Goal: Transaction & Acquisition: Purchase product/service

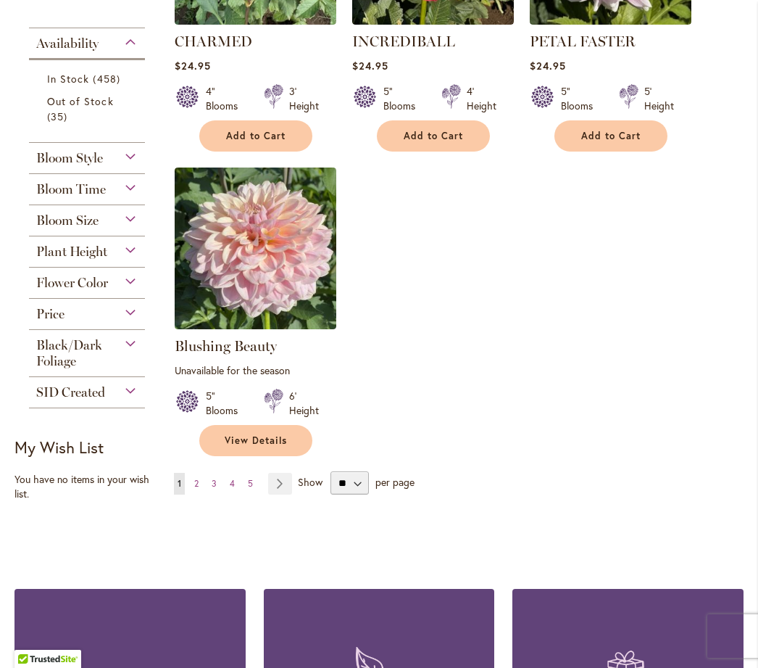
scroll to position [1650, 0]
click at [201, 494] on link "Page 2" at bounding box center [197, 484] width 12 height 22
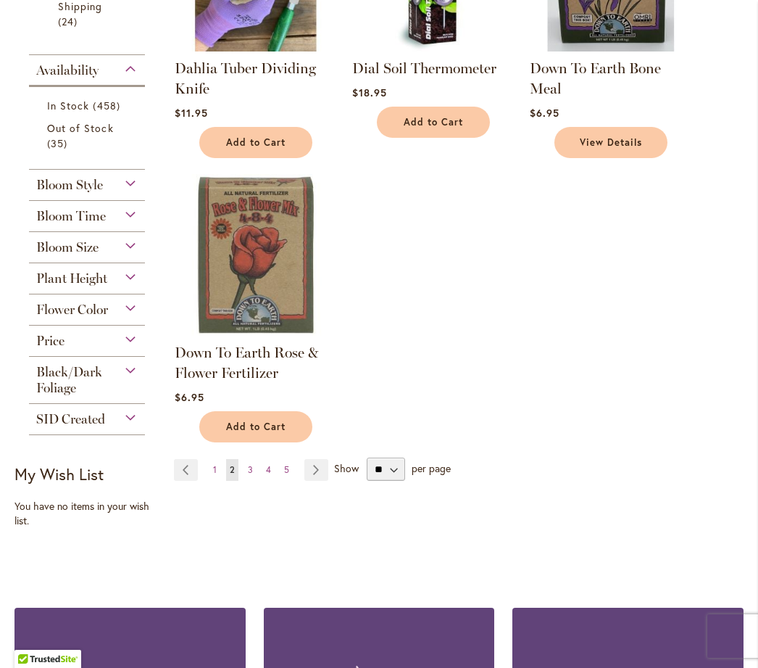
scroll to position [1626, 0]
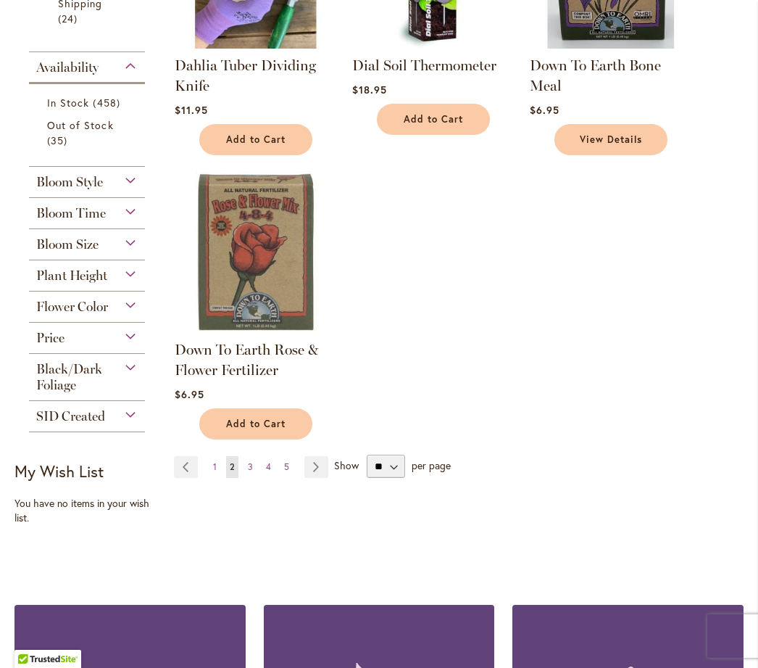
click at [251, 472] on span "3" at bounding box center [250, 466] width 5 height 11
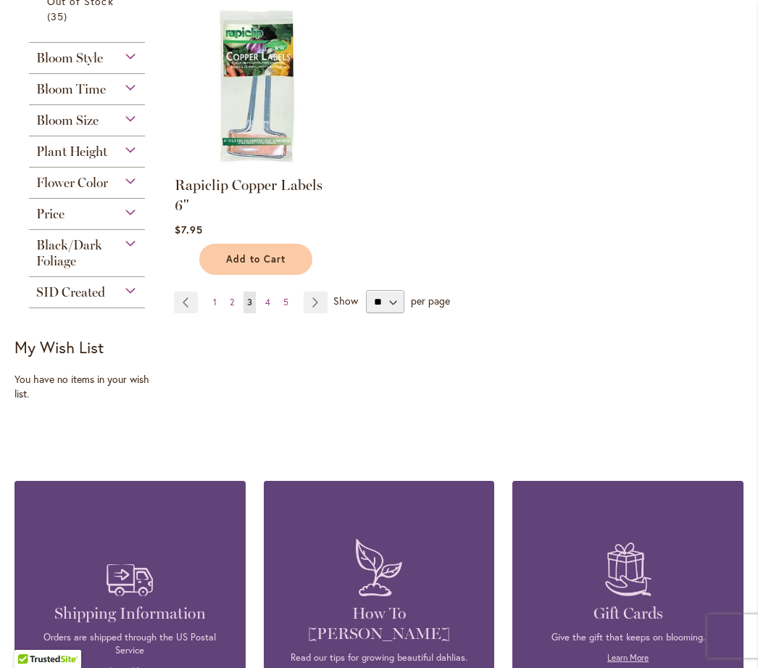
scroll to position [1752, 0]
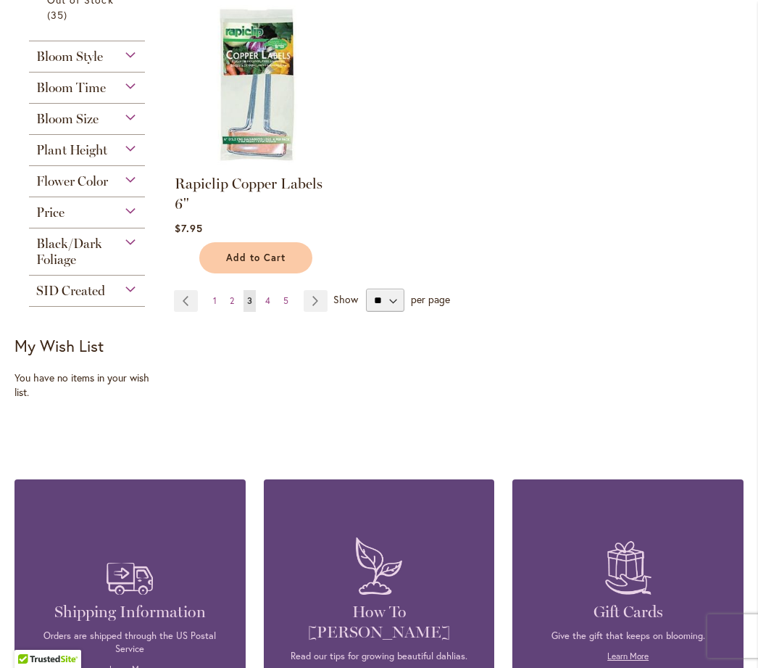
click at [272, 297] on link "Page 4" at bounding box center [268, 301] width 12 height 22
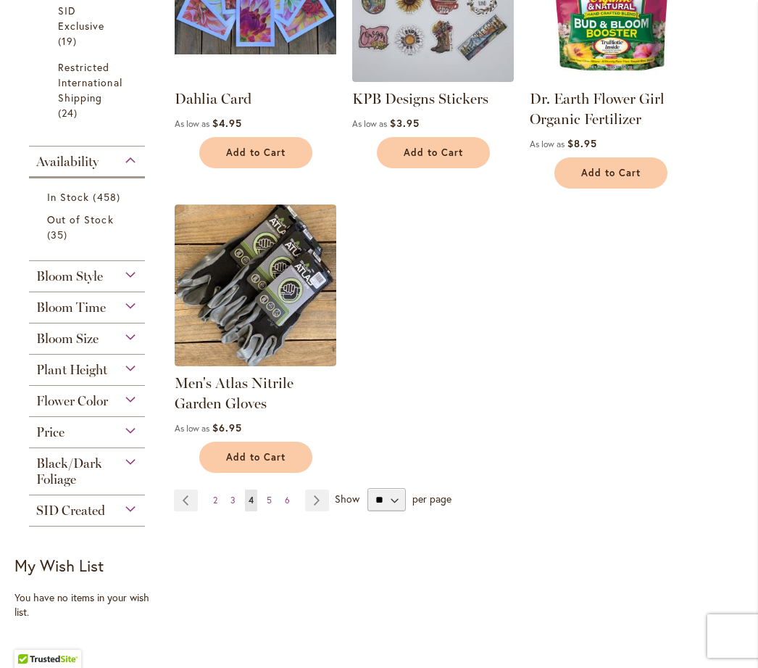
scroll to position [1533, 0]
click at [272, 510] on link "Page 5" at bounding box center [269, 500] width 12 height 22
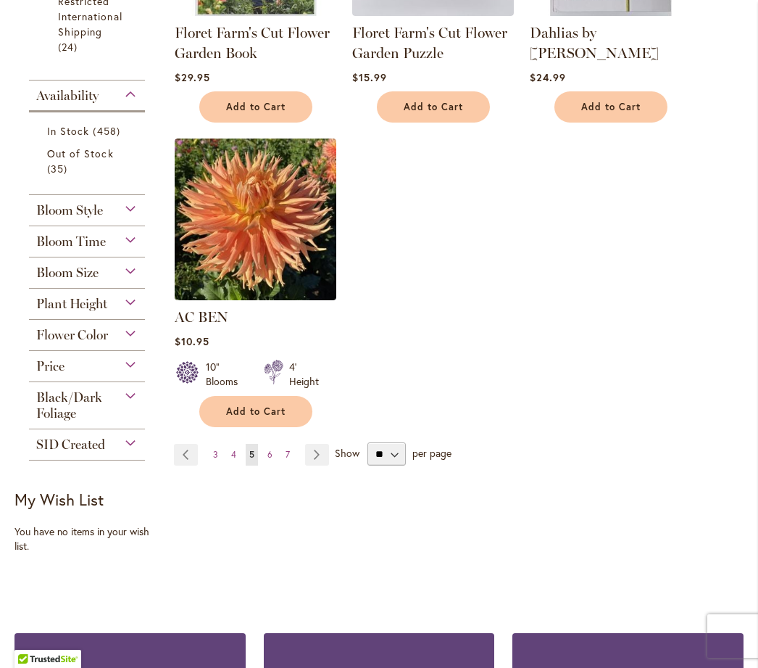
scroll to position [1599, 0]
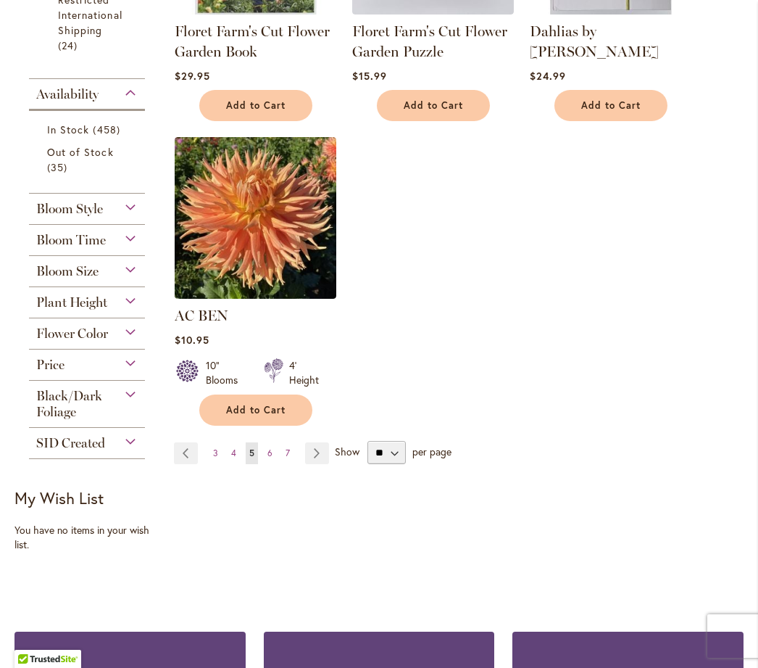
click at [273, 464] on link "Page 6" at bounding box center [270, 453] width 12 height 22
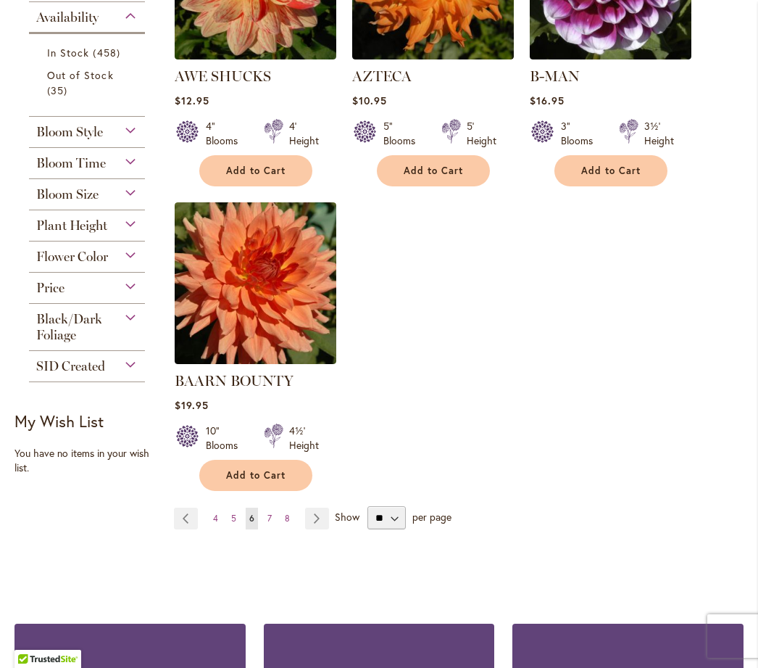
scroll to position [1677, 0]
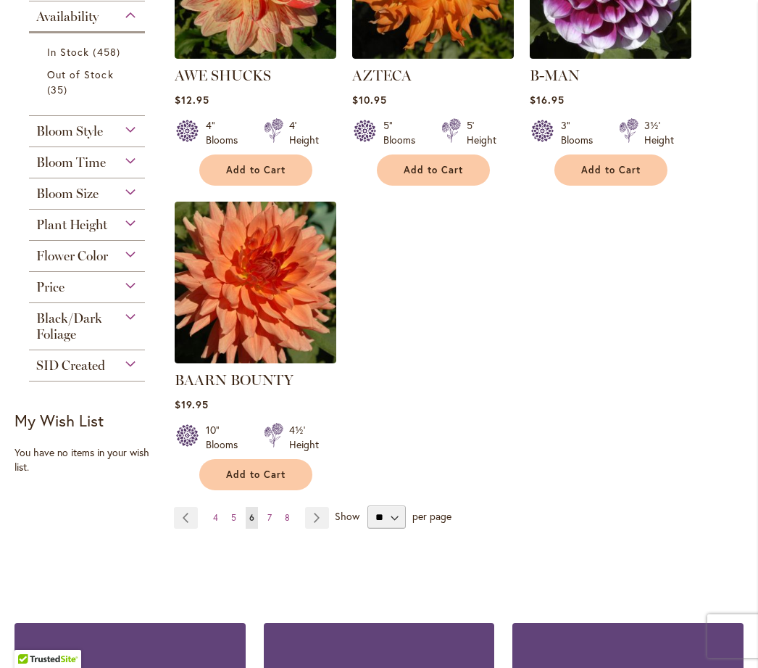
click at [272, 513] on link "Page 7" at bounding box center [270, 518] width 12 height 22
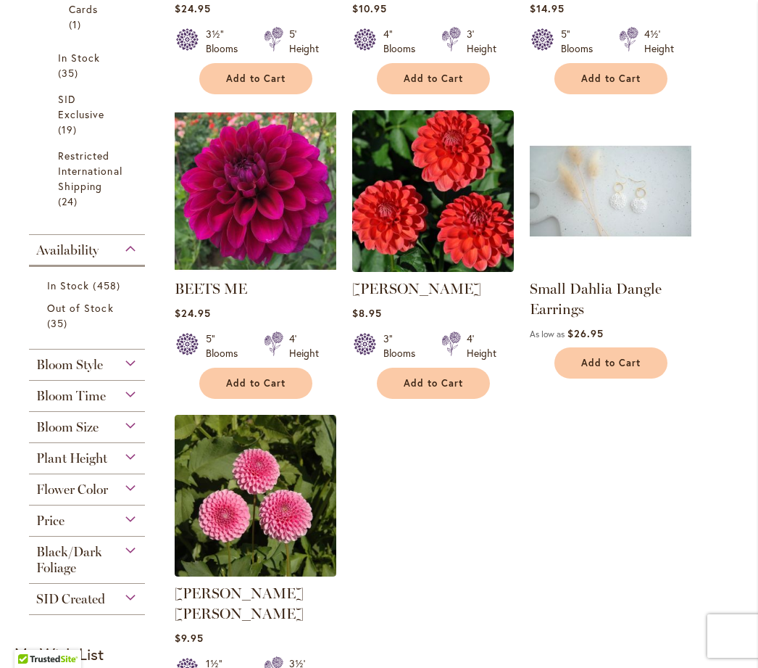
scroll to position [1444, 0]
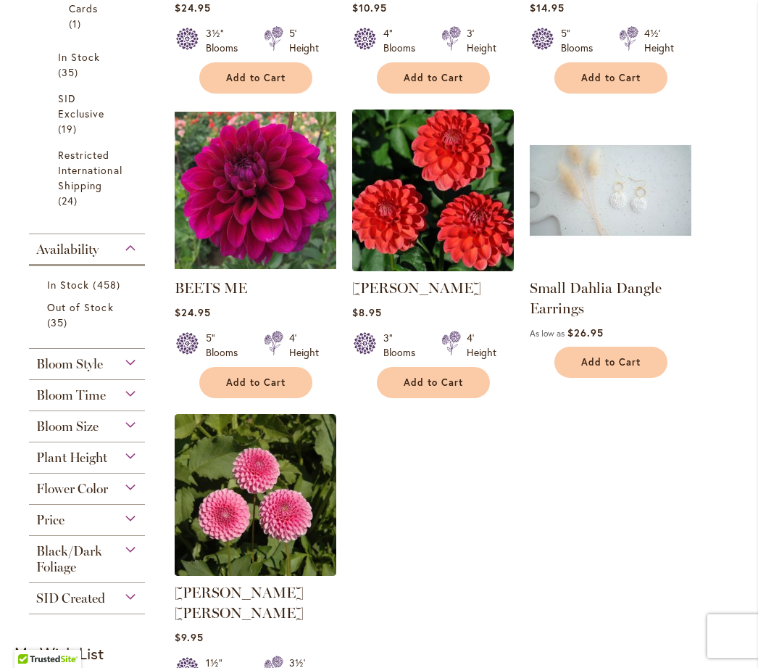
click at [275, 389] on span "Add to Cart" at bounding box center [255, 382] width 59 height 12
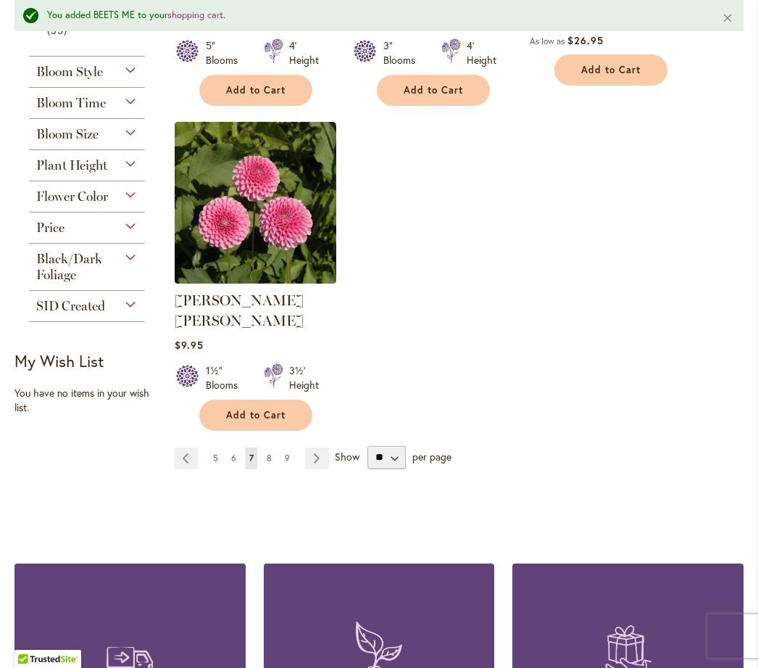
scroll to position [1772, 0]
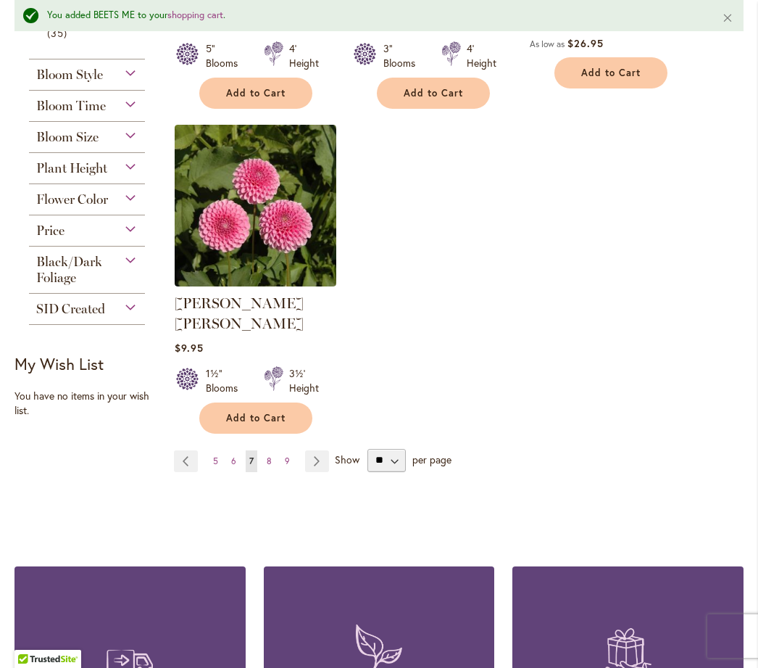
click at [196, 461] on link "Page Previous" at bounding box center [186, 461] width 24 height 22
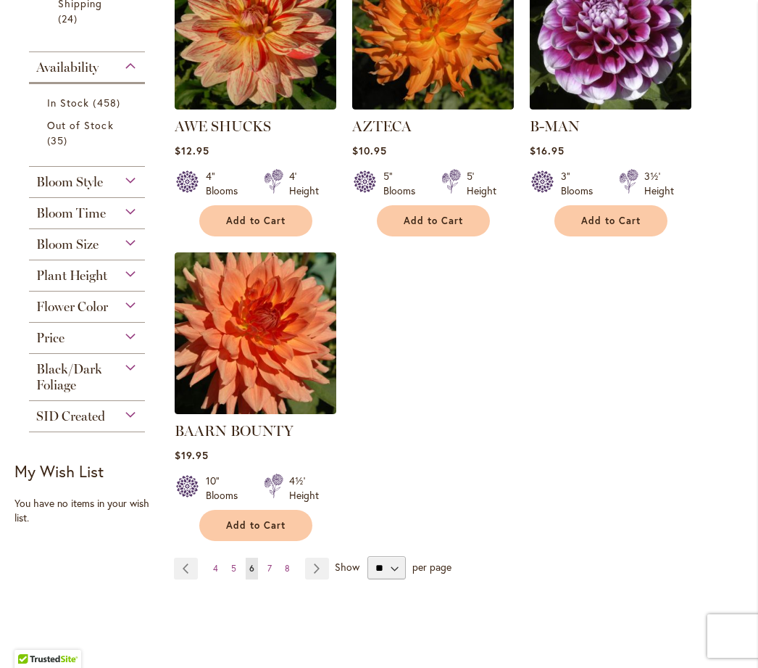
scroll to position [1626, 0]
click at [218, 563] on link "Page 4" at bounding box center [216, 569] width 12 height 22
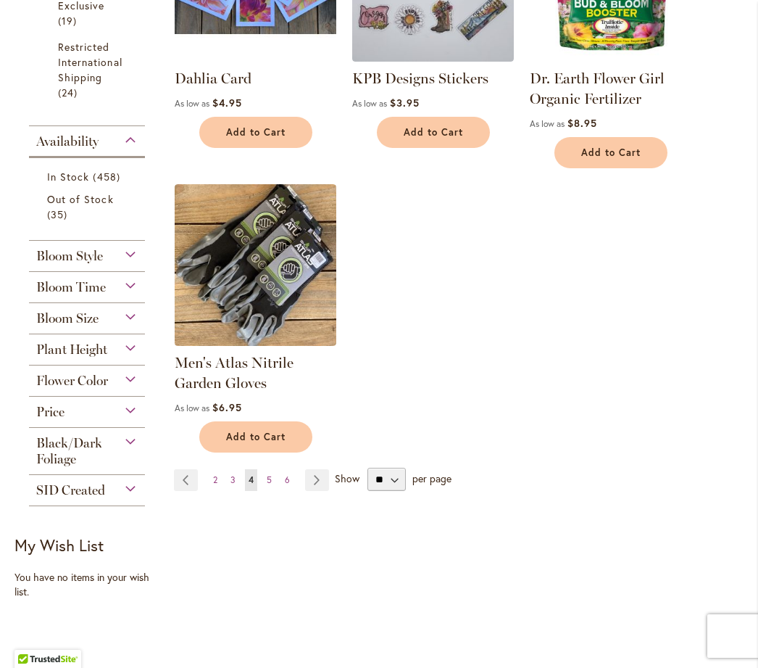
scroll to position [1553, 0]
click at [219, 490] on link "Page 2" at bounding box center [216, 479] width 12 height 22
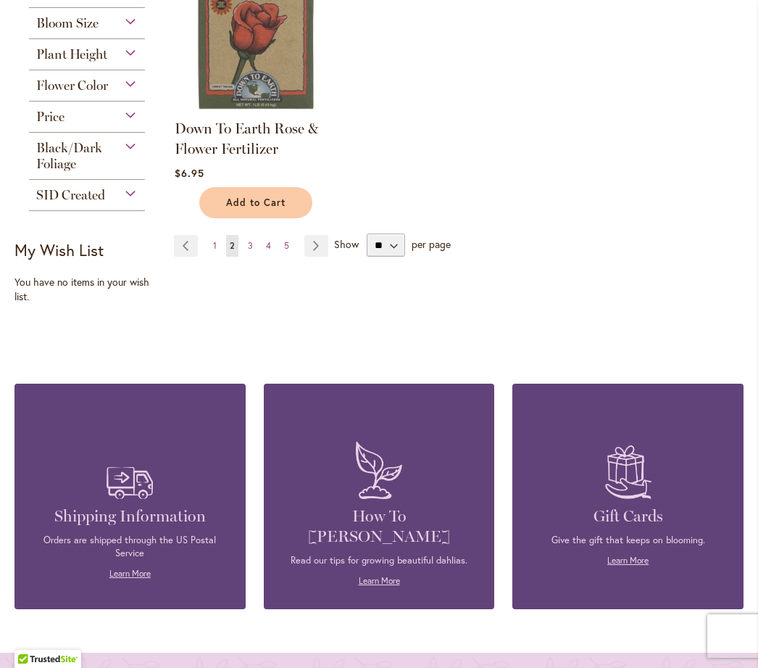
scroll to position [1835, 0]
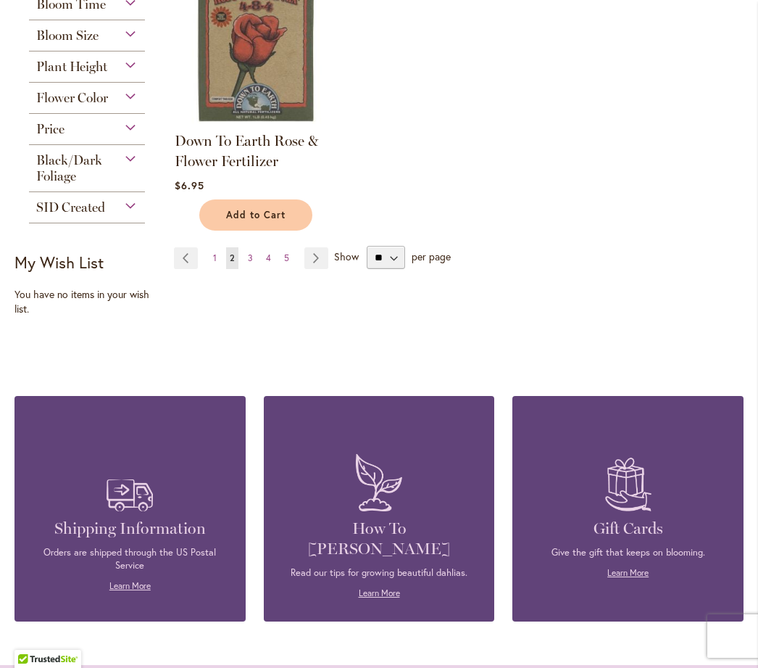
click at [219, 269] on link "Page 1" at bounding box center [215, 258] width 11 height 22
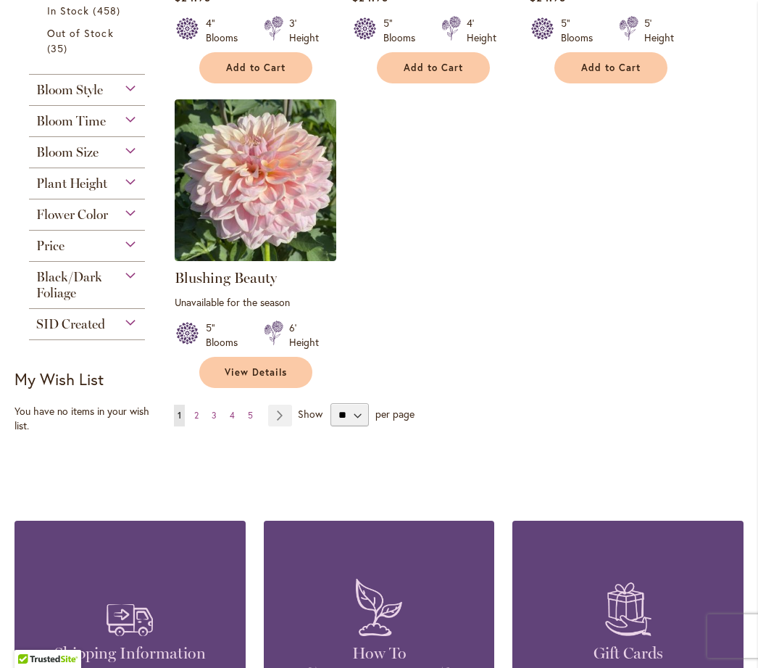
scroll to position [1717, 0]
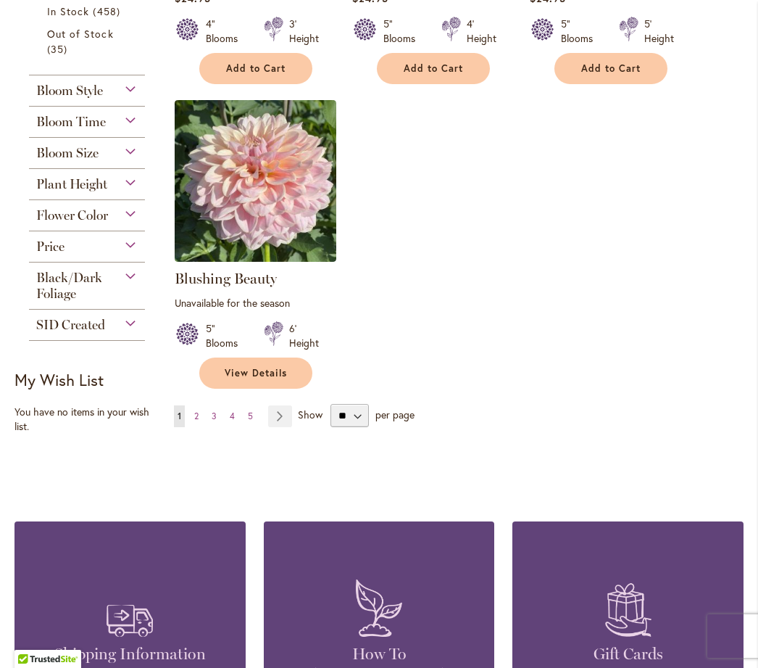
click at [201, 427] on link "Page 2" at bounding box center [197, 416] width 12 height 22
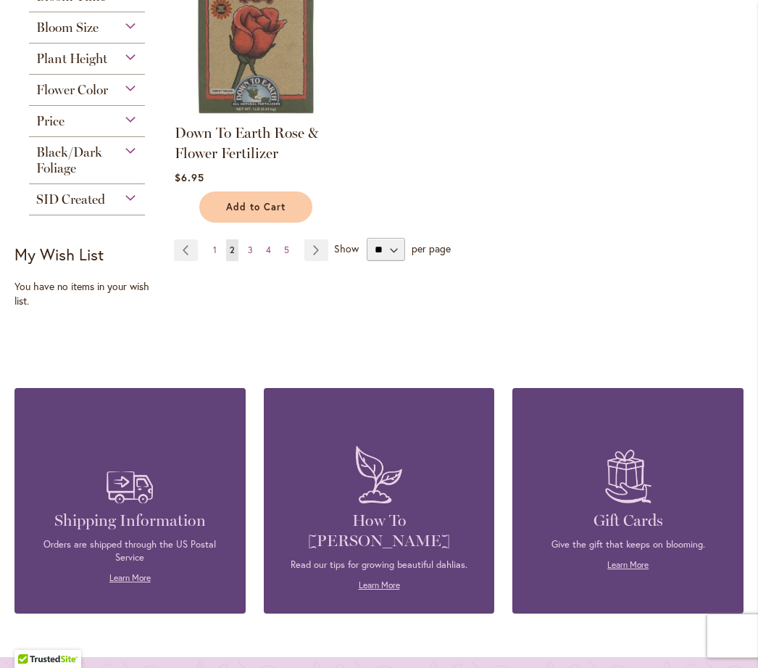
scroll to position [1842, 0]
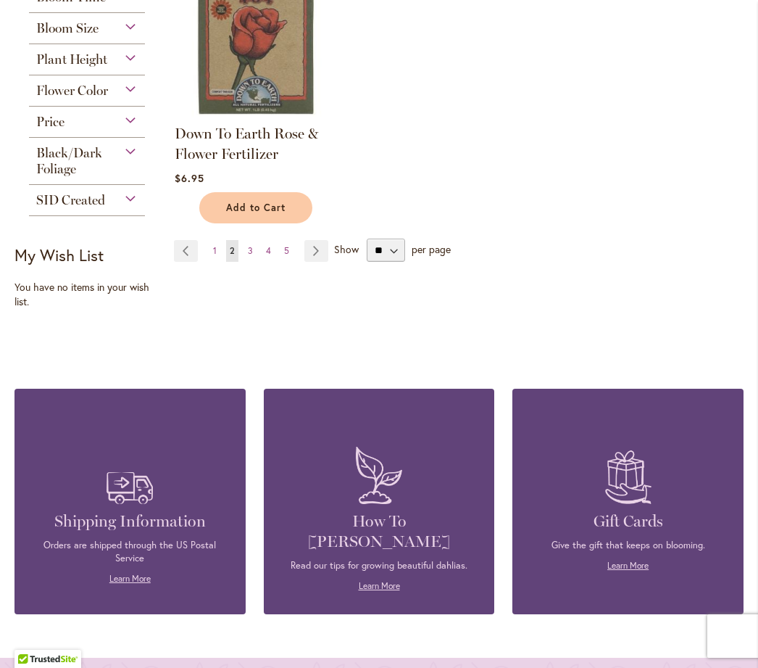
click at [216, 256] on span "1" at bounding box center [215, 250] width 4 height 11
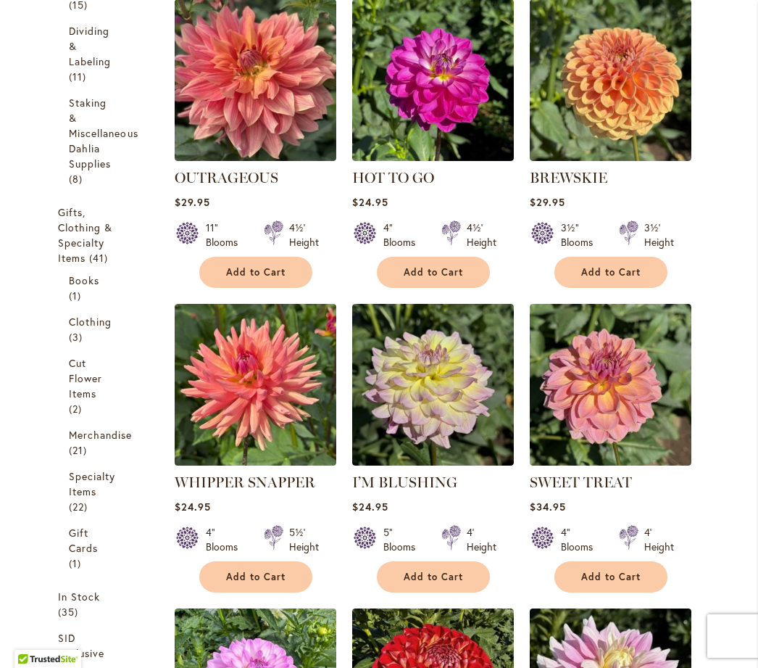
scroll to position [900, 0]
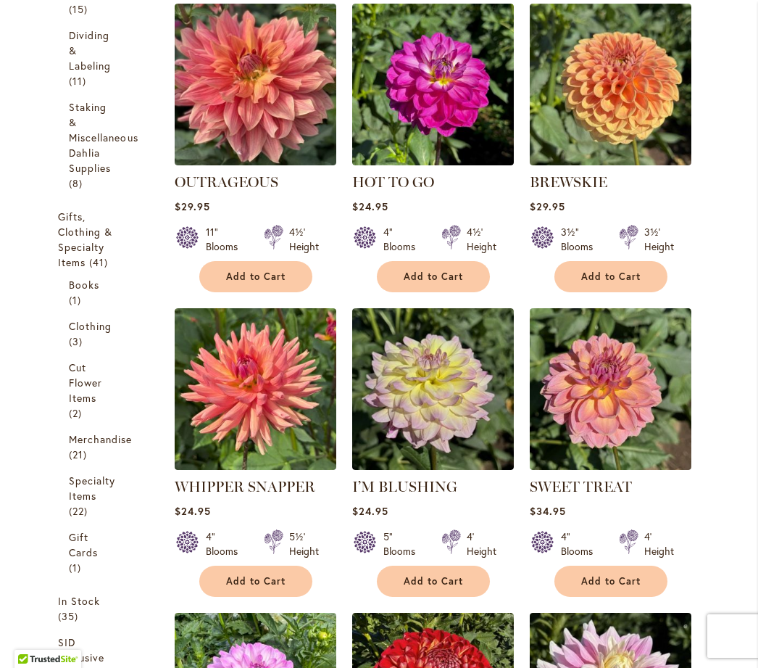
click at [436, 283] on span "Add to Cart" at bounding box center [433, 276] width 59 height 12
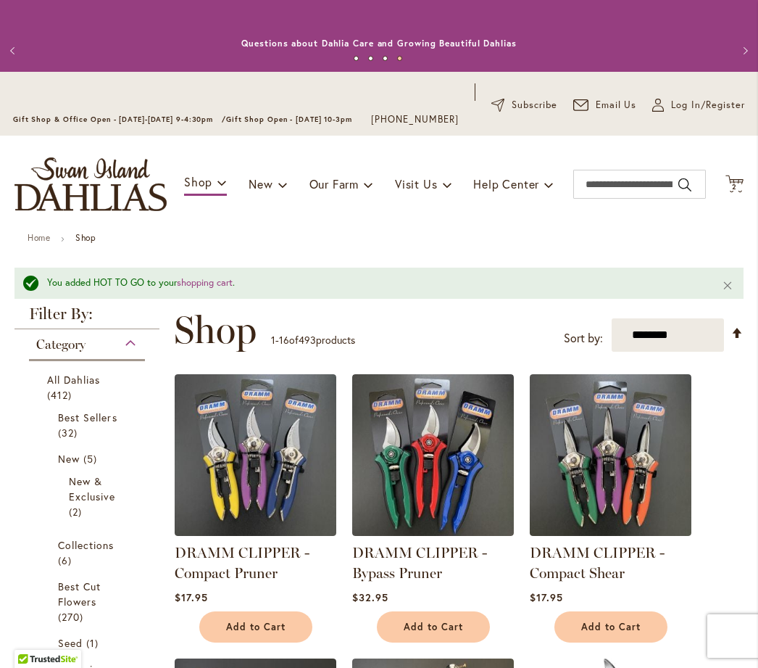
scroll to position [0, 0]
click at [133, 290] on div "You added HOT TO GO to your shopping cart ." at bounding box center [373, 283] width 653 height 14
click at [47, 290] on div "You added HOT TO GO to your shopping cart ." at bounding box center [373, 283] width 653 height 14
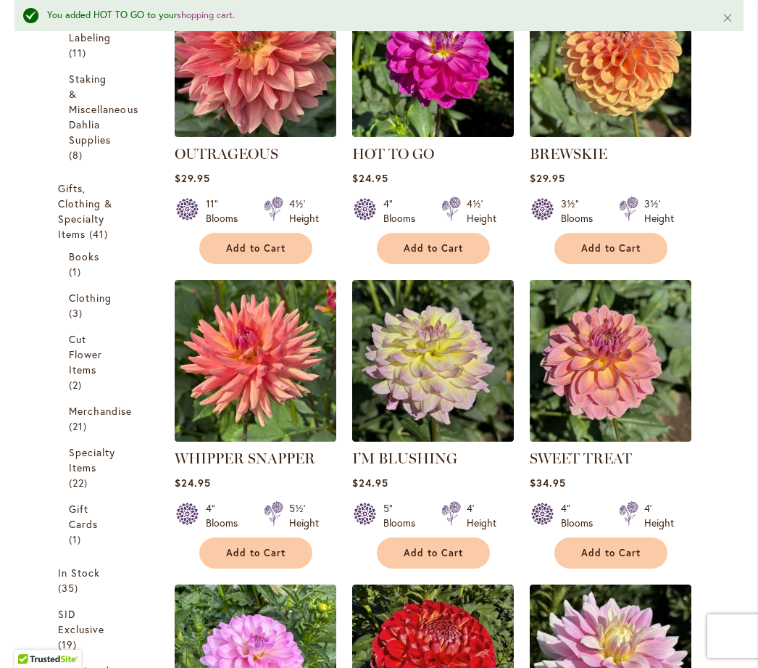
scroll to position [965, 0]
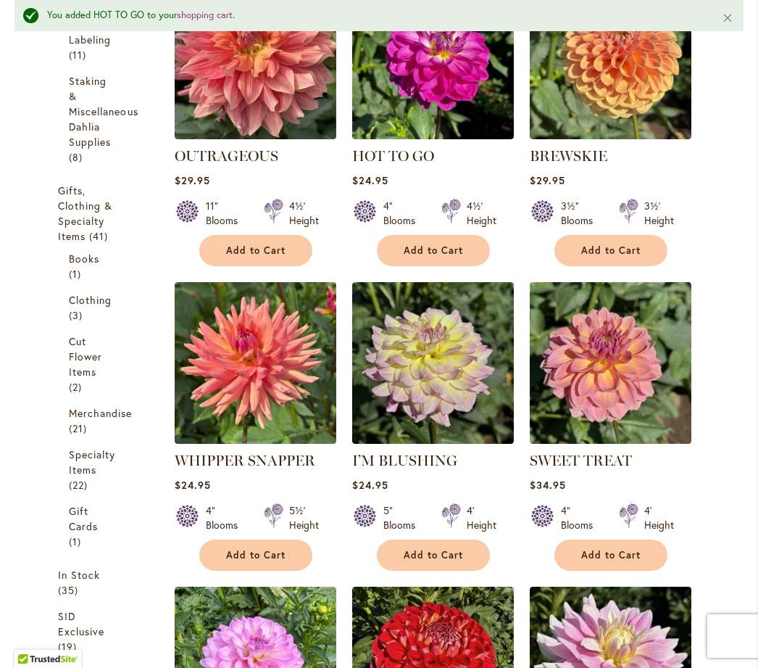
click at [210, 17] on link "shopping cart" at bounding box center [205, 15] width 56 height 12
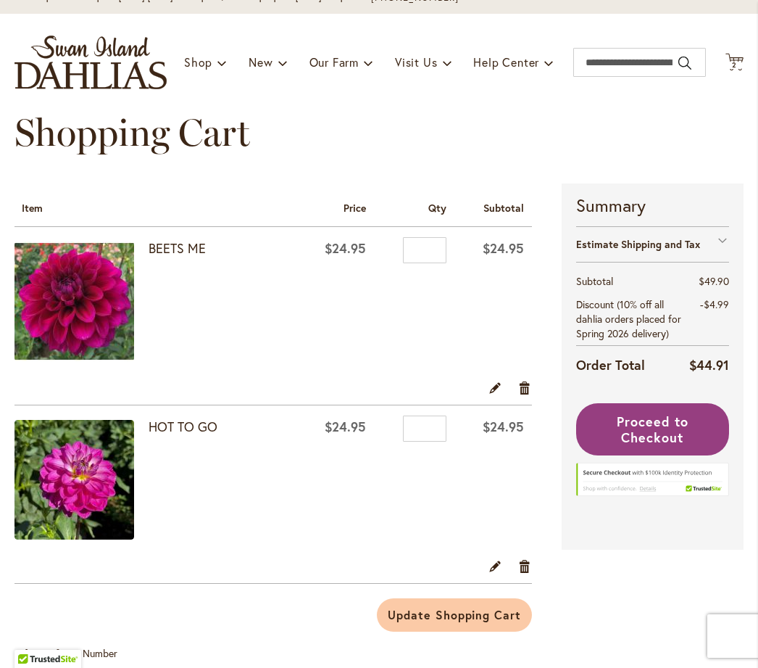
scroll to position [126, 0]
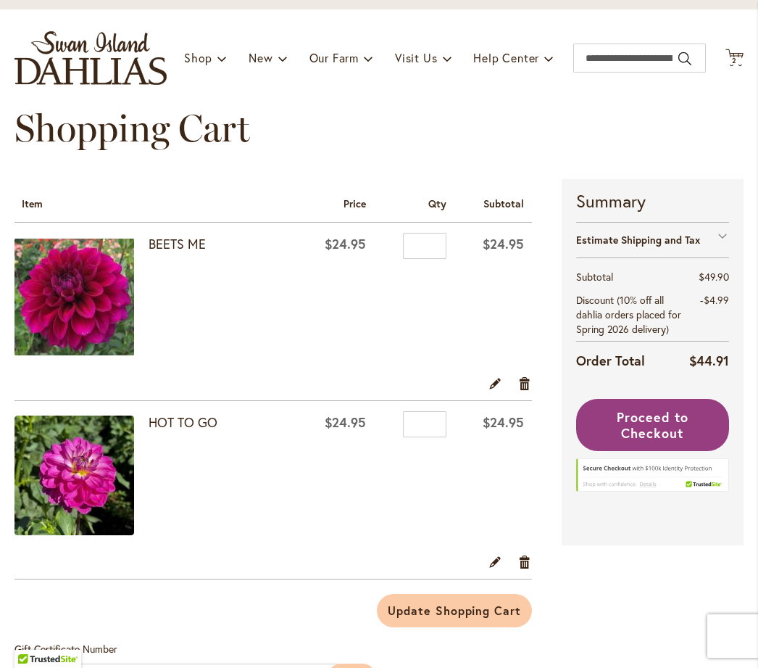
click at [662, 440] on span "Proceed to Checkout" at bounding box center [653, 424] width 72 height 33
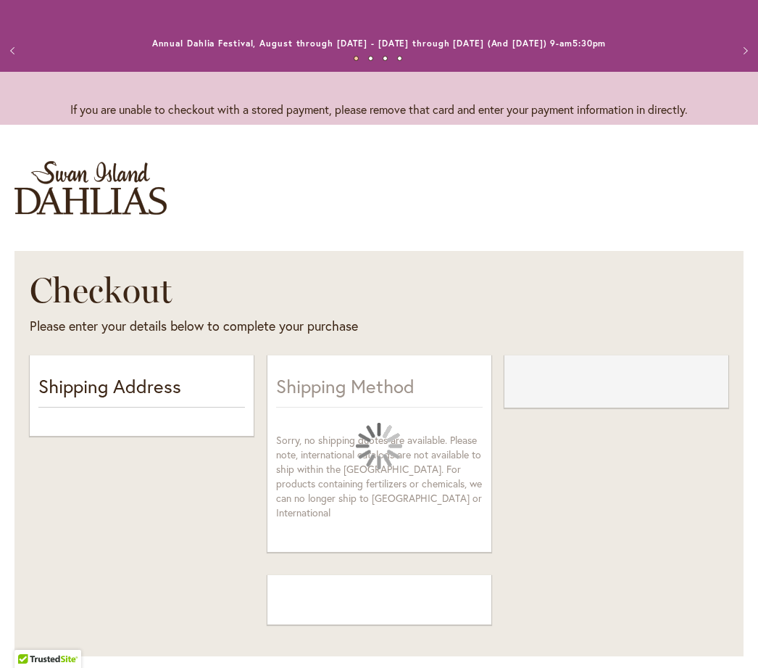
select select "**"
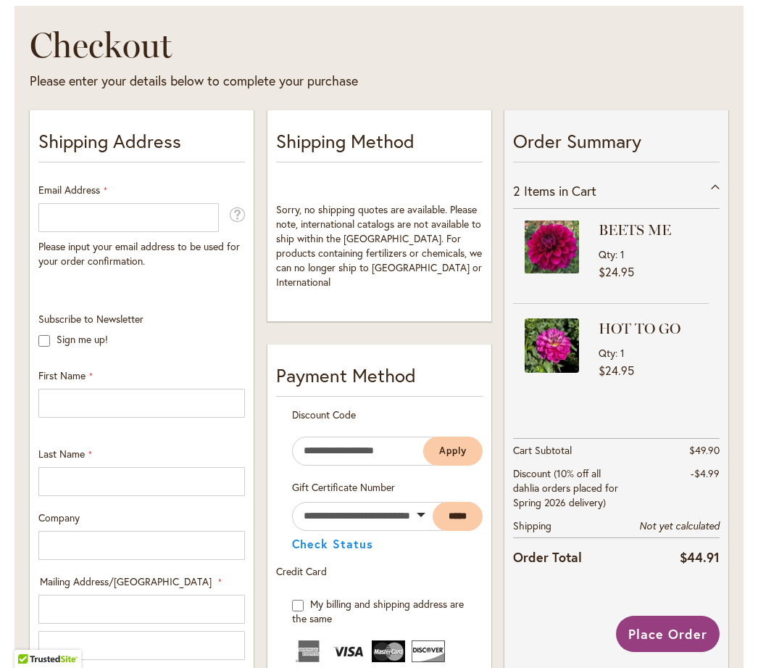
scroll to position [247, 0]
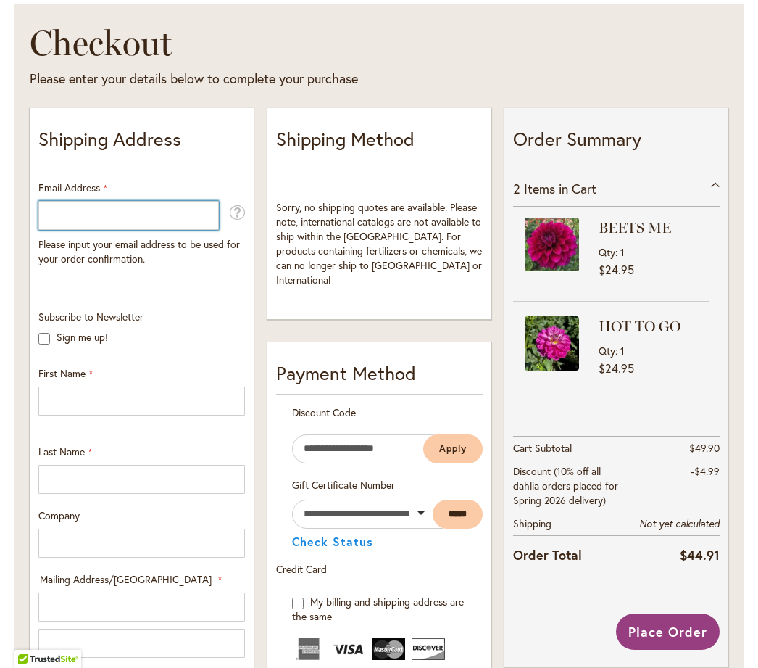
click at [100, 214] on input "Email Address" at bounding box center [128, 215] width 181 height 29
type input "**********"
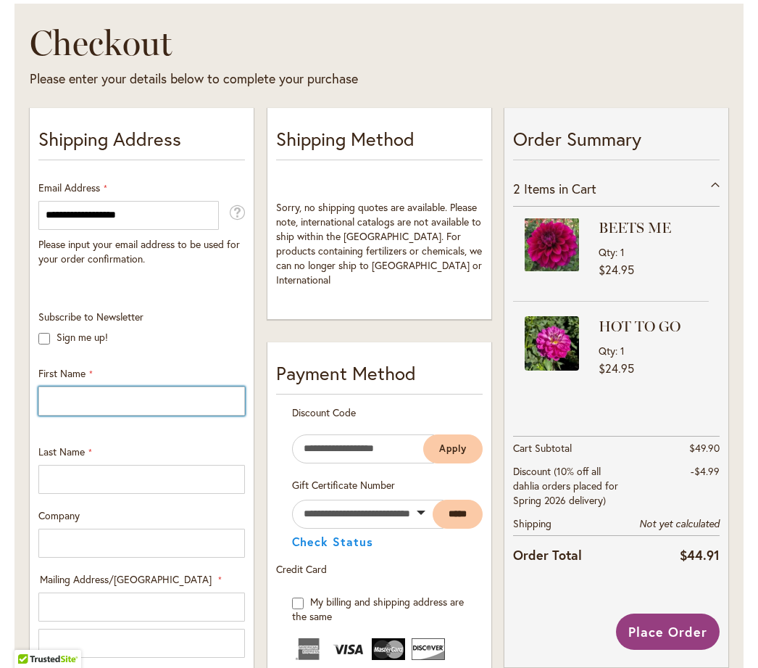
click at [96, 402] on input "First Name" at bounding box center [141, 400] width 207 height 29
type input "****"
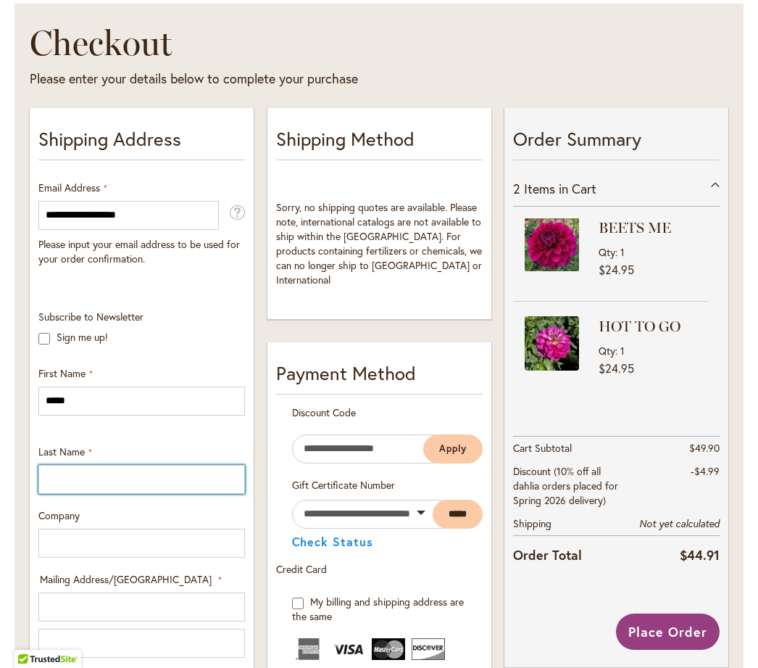
click at [82, 477] on input "Last Name" at bounding box center [141, 479] width 207 height 29
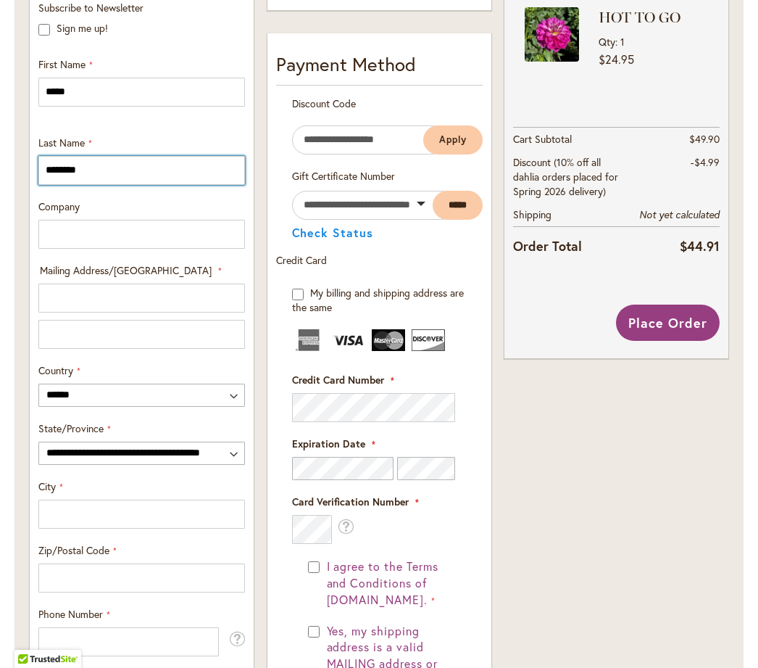
scroll to position [563, 0]
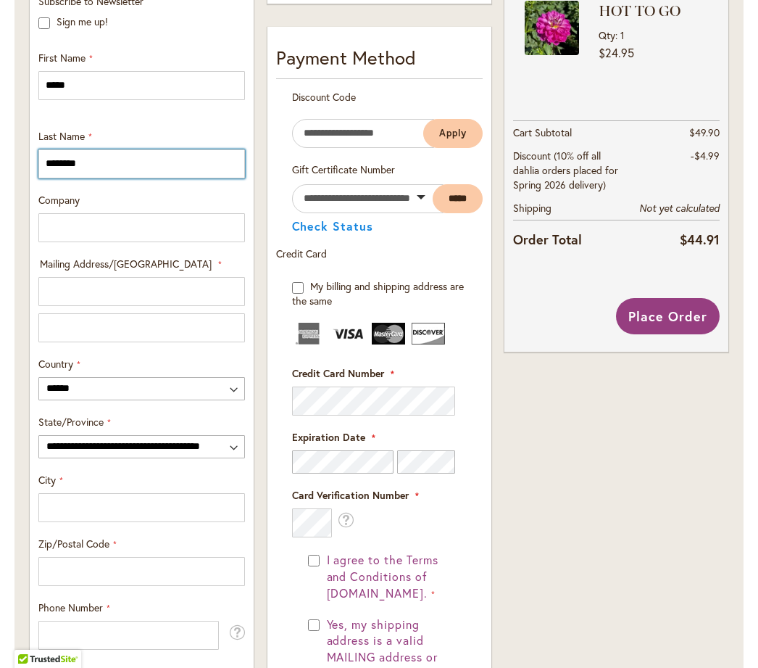
type input "*******"
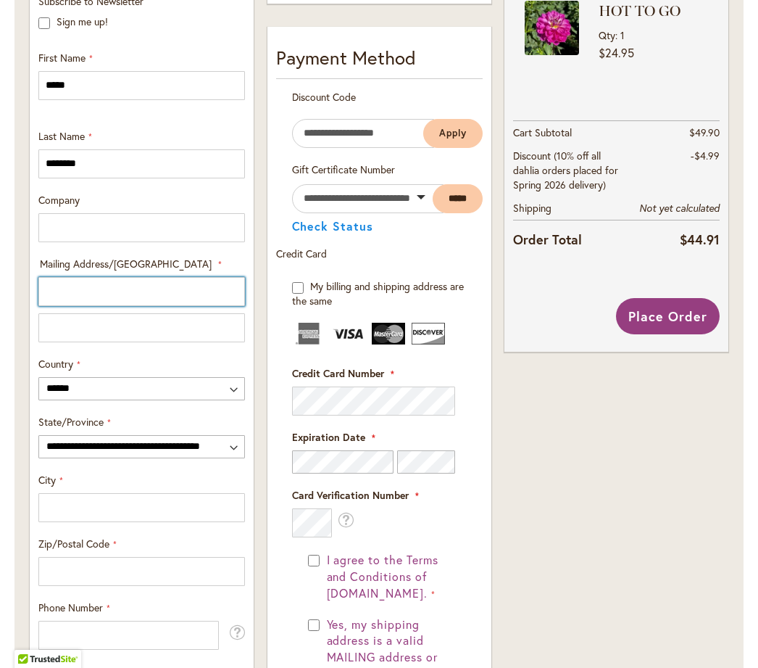
click at [96, 294] on input "Mailing Address/PO BOX: Line 1" at bounding box center [141, 291] width 207 height 29
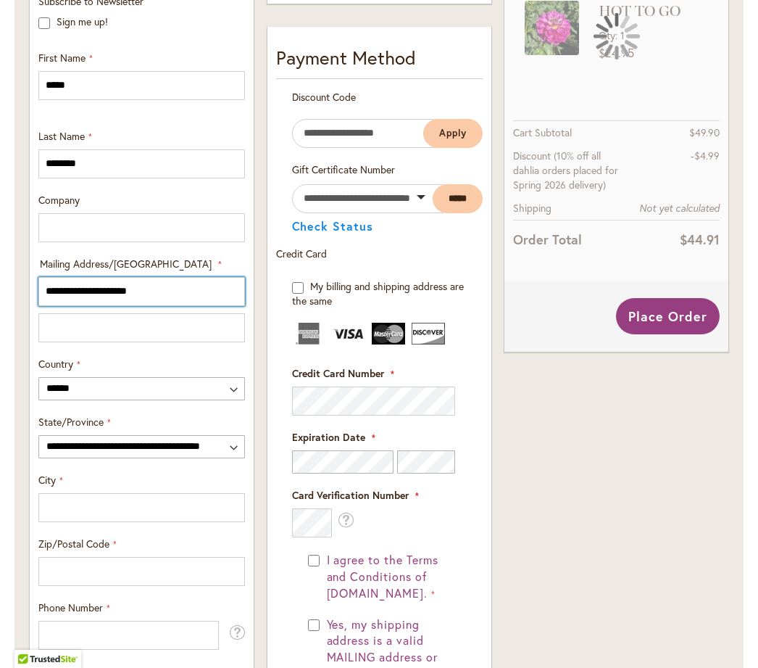
type input "**********"
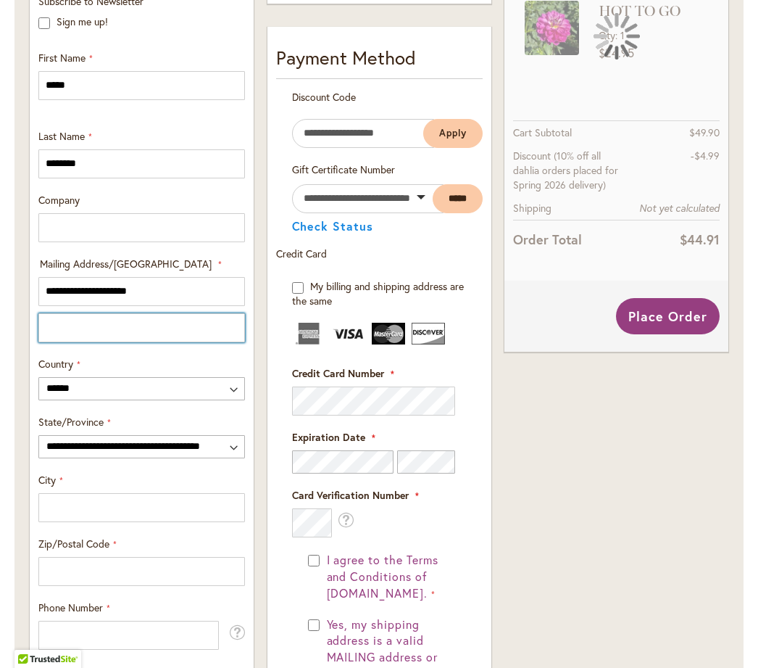
click at [86, 333] on input "Mailing Address/PO BOX: Line 2" at bounding box center [141, 327] width 207 height 29
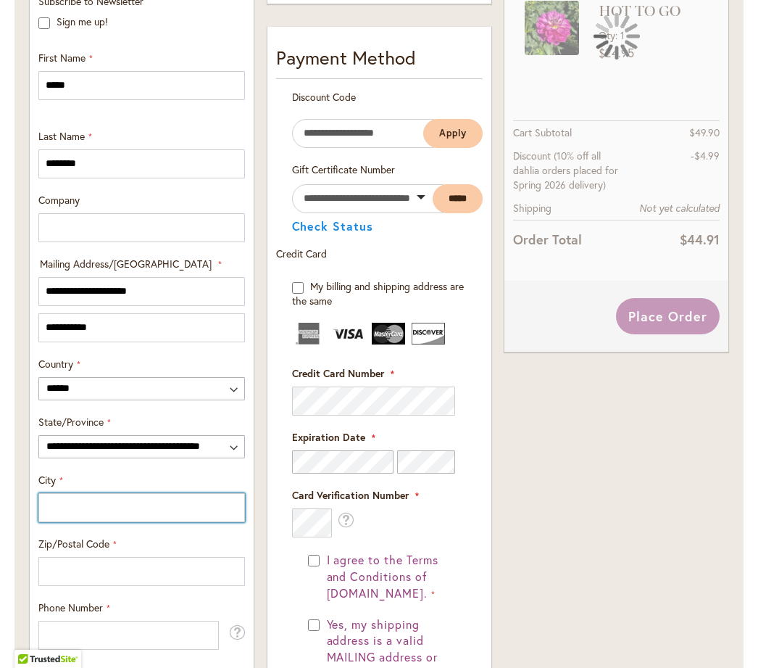
click at [78, 512] on input "City" at bounding box center [141, 507] width 207 height 29
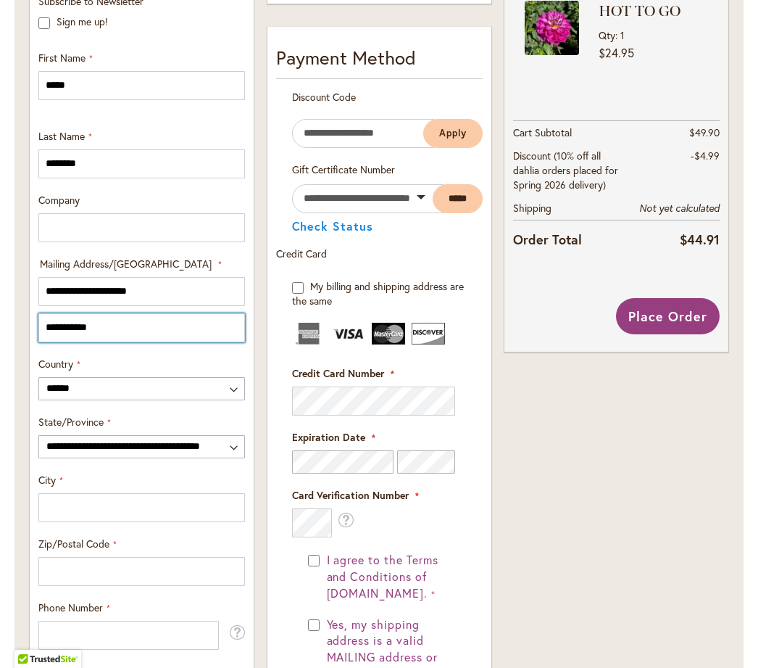
click at [132, 330] on input "**********" at bounding box center [141, 327] width 207 height 29
type input "*"
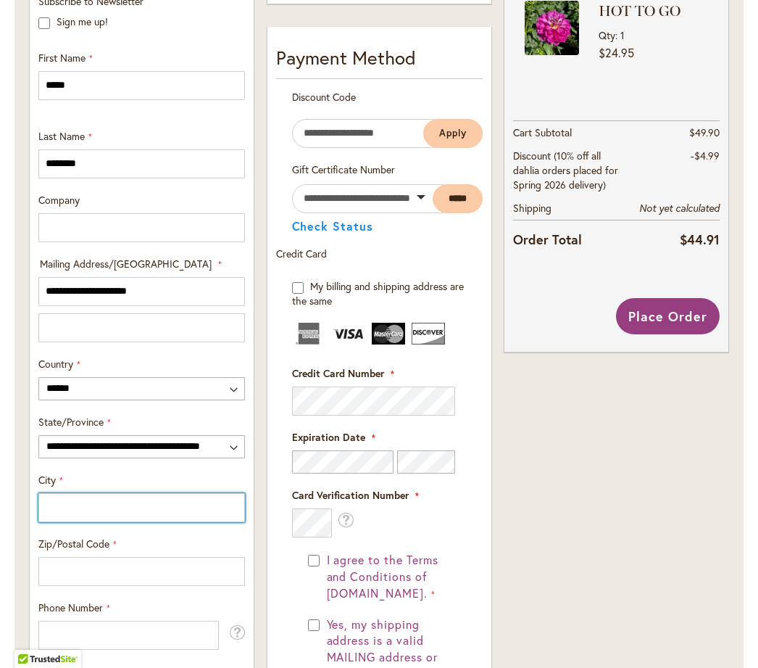
click at [81, 501] on input "City" at bounding box center [141, 507] width 207 height 29
type input "**********"
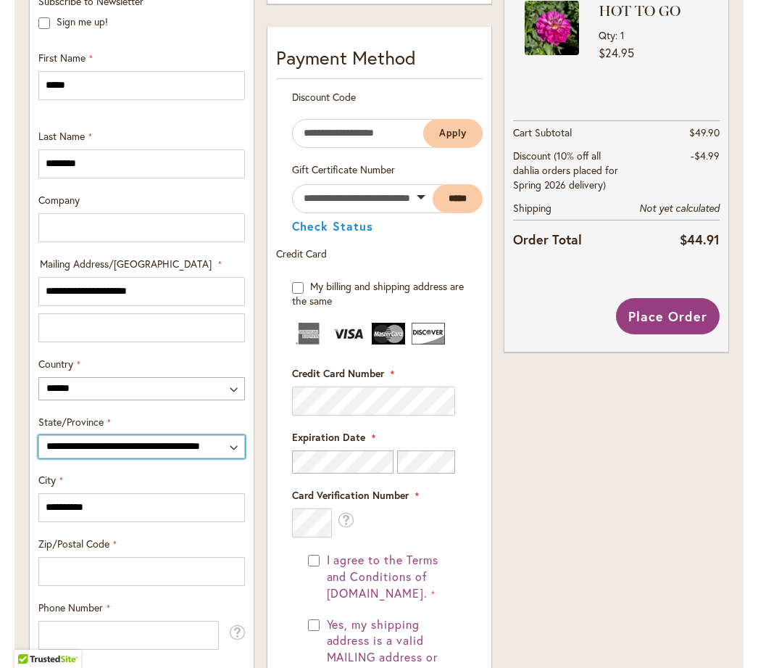
click at [236, 436] on select "**********" at bounding box center [141, 446] width 207 height 23
select select "**"
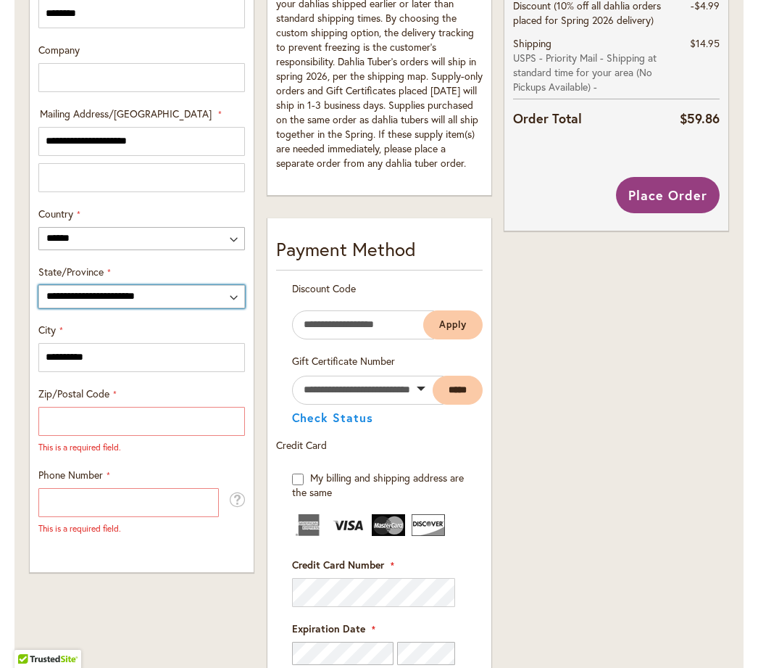
scroll to position [712, 0]
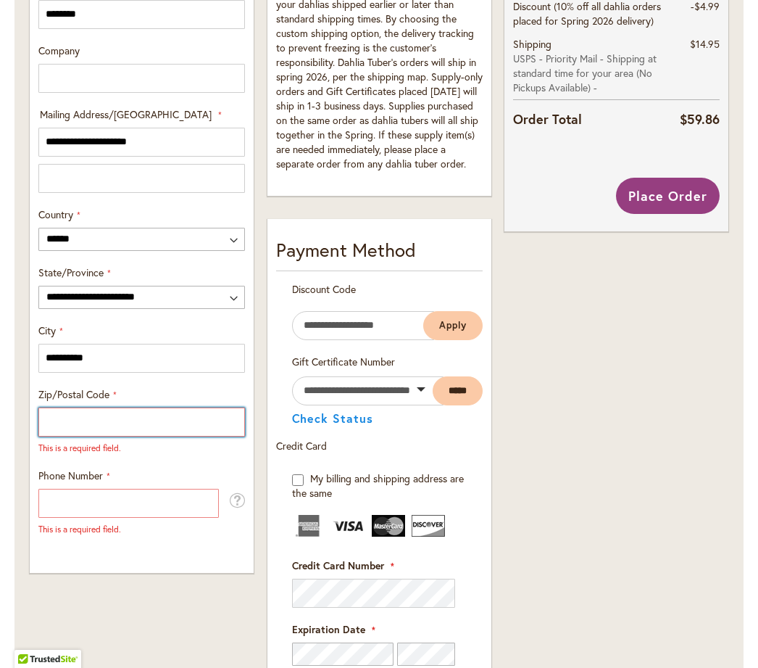
click at [93, 430] on input "Zip/Postal Code" at bounding box center [141, 421] width 207 height 29
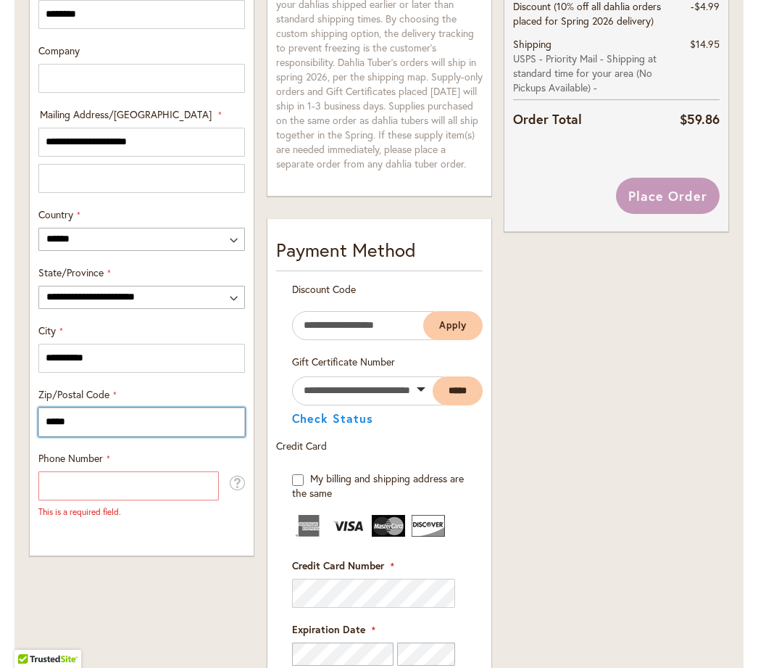
type input "*****"
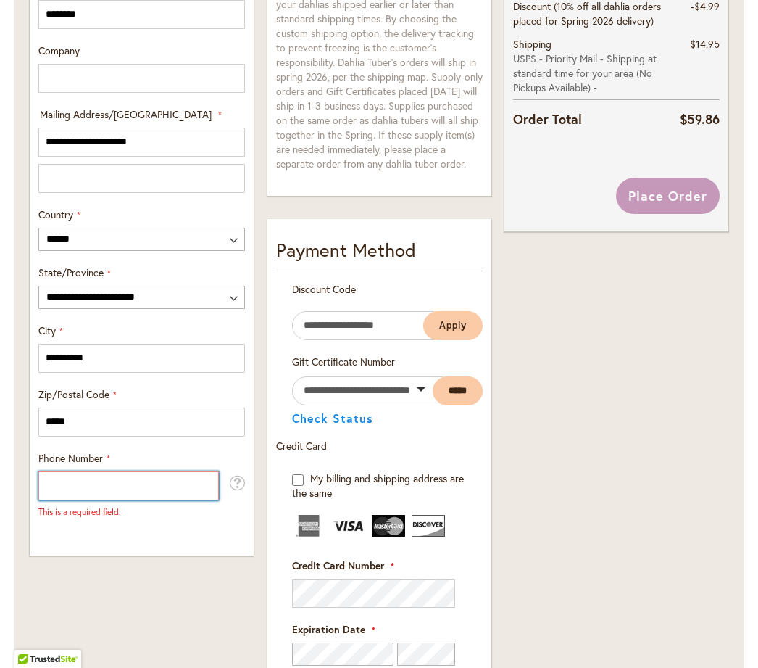
click at [83, 489] on input "Phone Number" at bounding box center [128, 485] width 181 height 29
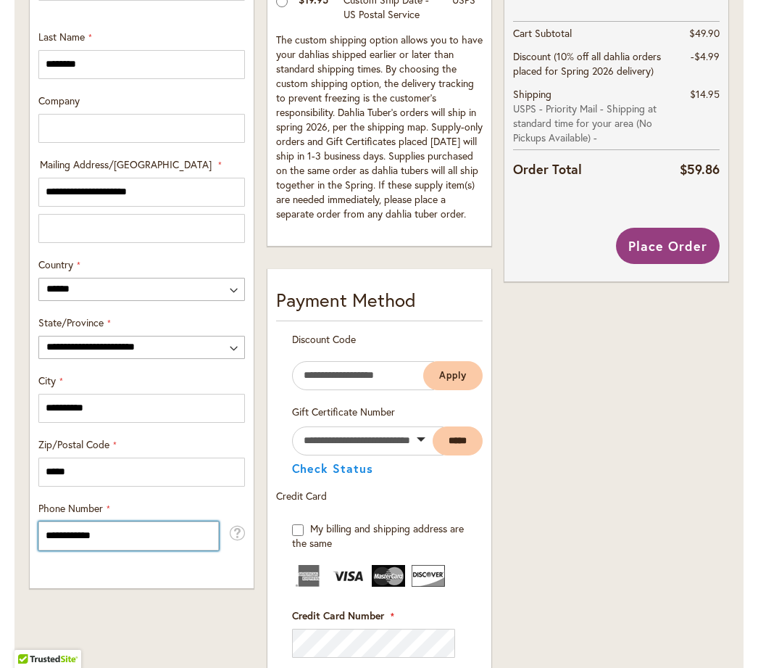
scroll to position [645, 0]
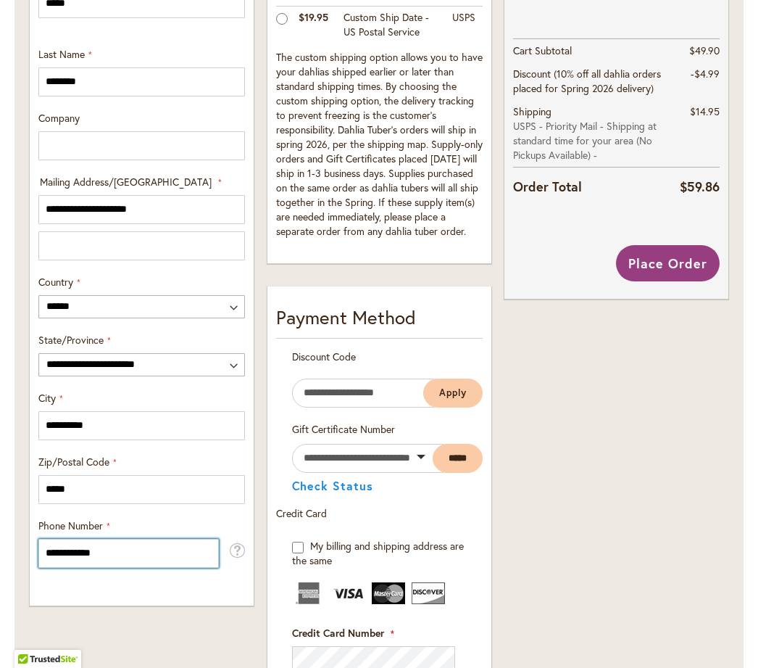
type input "**********"
click at [681, 254] on span "Place Order" at bounding box center [668, 262] width 79 height 17
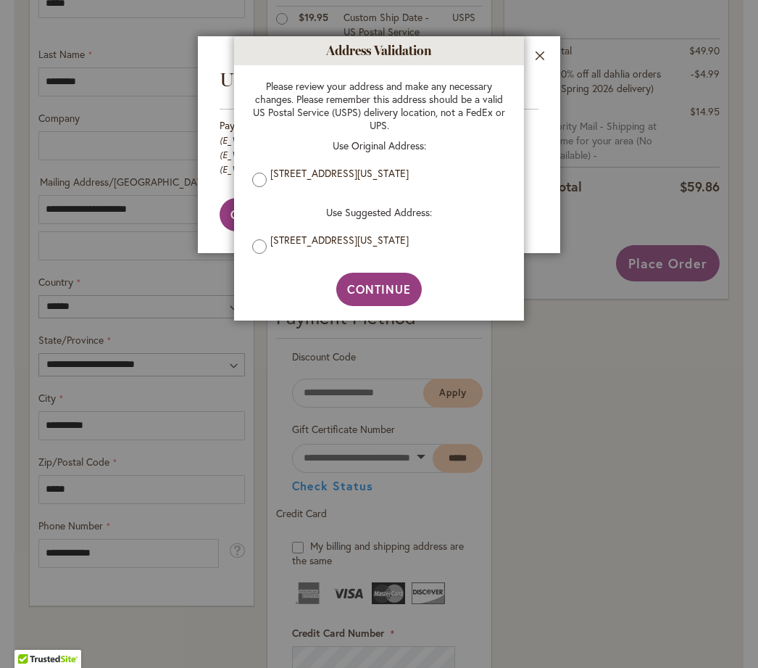
click at [384, 297] on span "Continue" at bounding box center [379, 288] width 65 height 15
click at [386, 297] on span "Continue" at bounding box center [379, 288] width 65 height 15
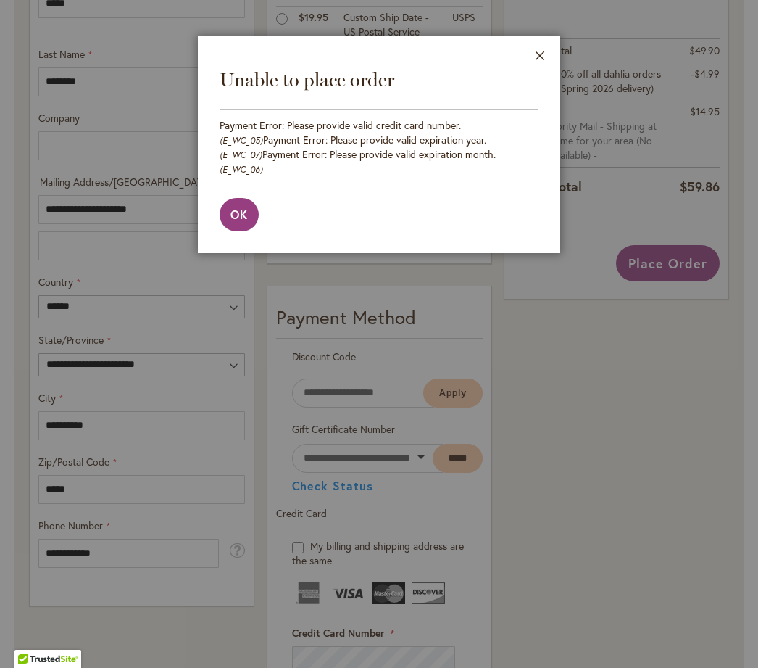
click at [540, 51] on button "Close" at bounding box center [541, 59] width 40 height 46
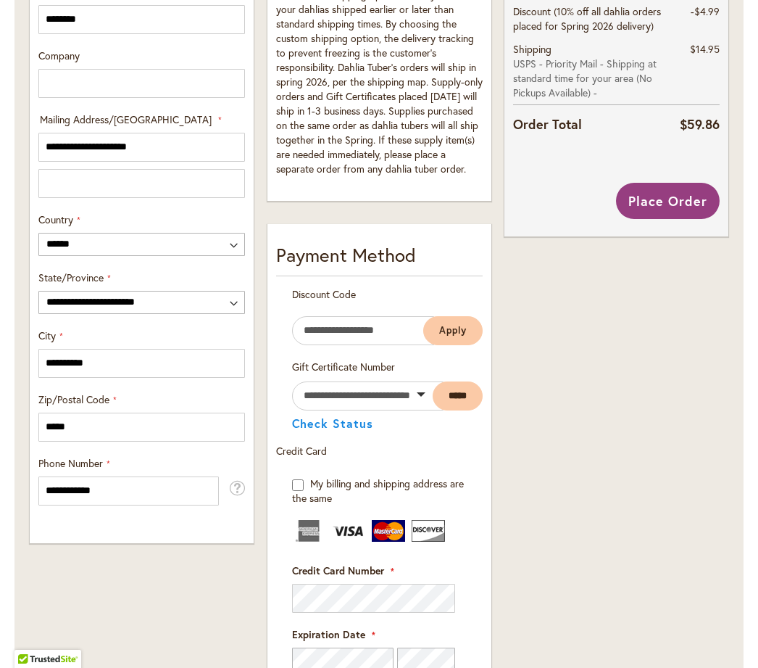
scroll to position [697, 0]
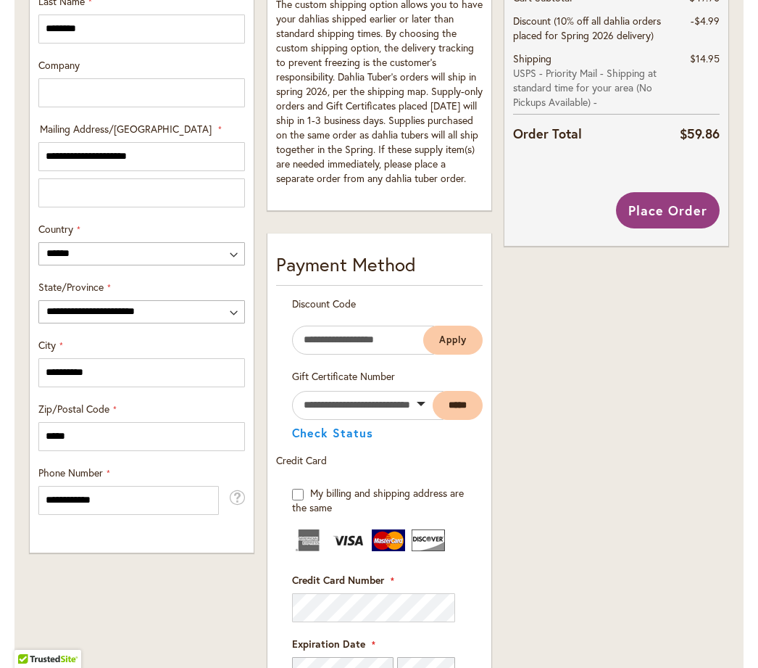
click at [681, 212] on span "Place Order" at bounding box center [668, 210] width 79 height 17
